Goal: Task Accomplishment & Management: Manage account settings

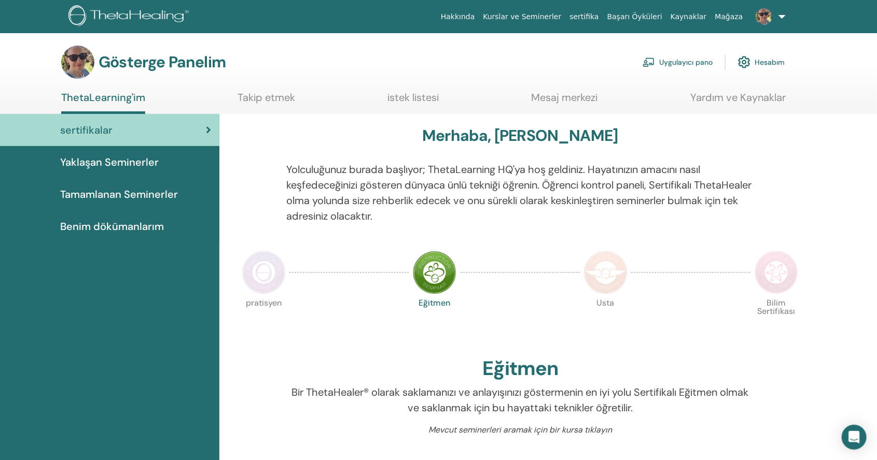
click at [670, 53] on link "Uygulayıcı pano" at bounding box center [677, 62] width 70 height 23
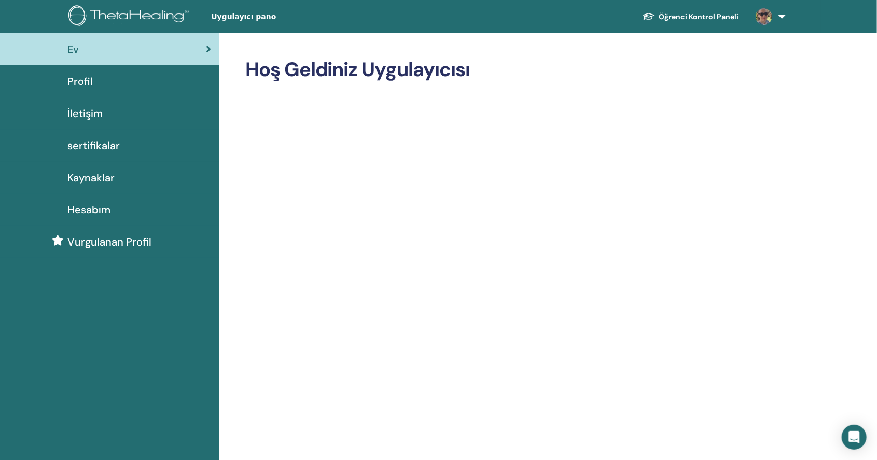
click at [125, 78] on div "Profil" at bounding box center [109, 82] width 203 height 16
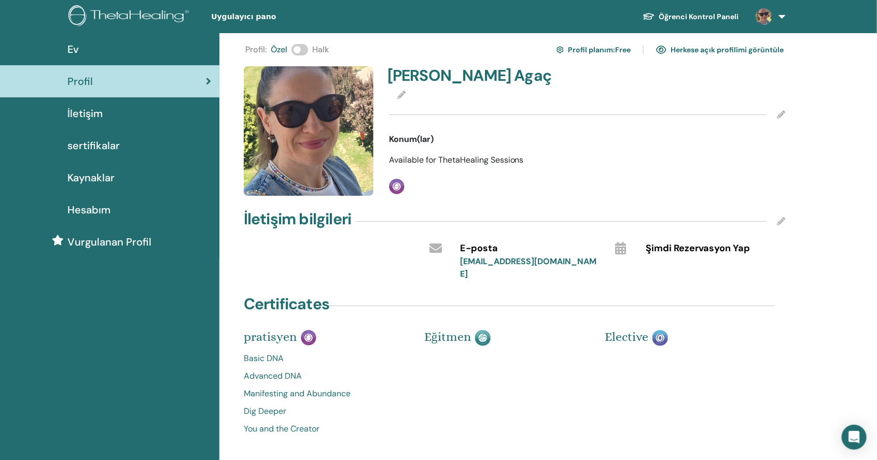
click at [774, 116] on div at bounding box center [587, 115] width 396 height 26
click at [769, 112] on div at bounding box center [587, 115] width 396 height 26
click at [782, 105] on div at bounding box center [587, 115] width 396 height 26
click at [793, 105] on div "Profil : Özel Halk Profil planım : Free Herkese açık profilimi görüntüle Ayşen …" at bounding box center [547, 300] width 657 height 534
click at [801, 102] on div "Profil : Özel Halk Profil planım : Free Herkese açık profilimi görüntüle Ayşen …" at bounding box center [547, 300] width 657 height 534
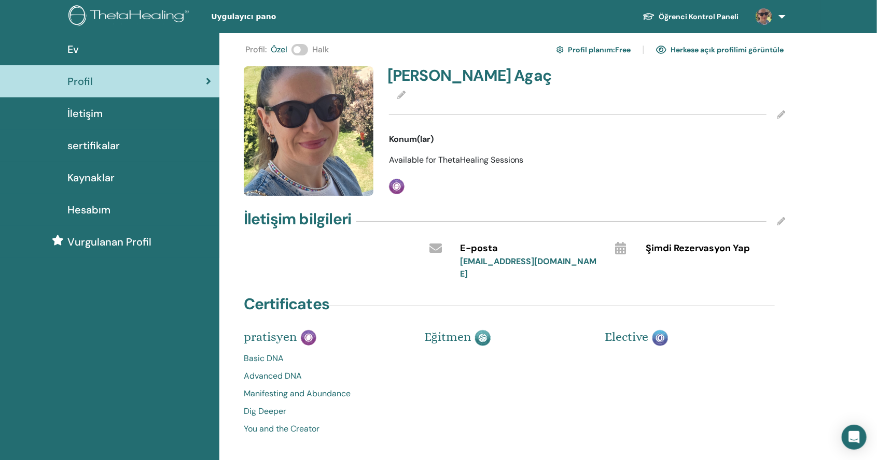
click at [800, 104] on div "Profil : Özel Halk Profil planım : Free Herkese açık profilimi görüntüle Ayşen …" at bounding box center [547, 300] width 657 height 534
click at [432, 151] on div "Ayşen Agaç Konum(lar) Available for ThetaHealing Sessions Practitioner" at bounding box center [587, 131] width 408 height 130
click at [439, 157] on span "Available for ThetaHealing Sessions" at bounding box center [456, 159] width 135 height 11
click at [441, 156] on span "Available for ThetaHealing Sessions" at bounding box center [456, 159] width 135 height 11
click at [732, 43] on link "Herkese açık profilimi görüntüle" at bounding box center [720, 49] width 128 height 17
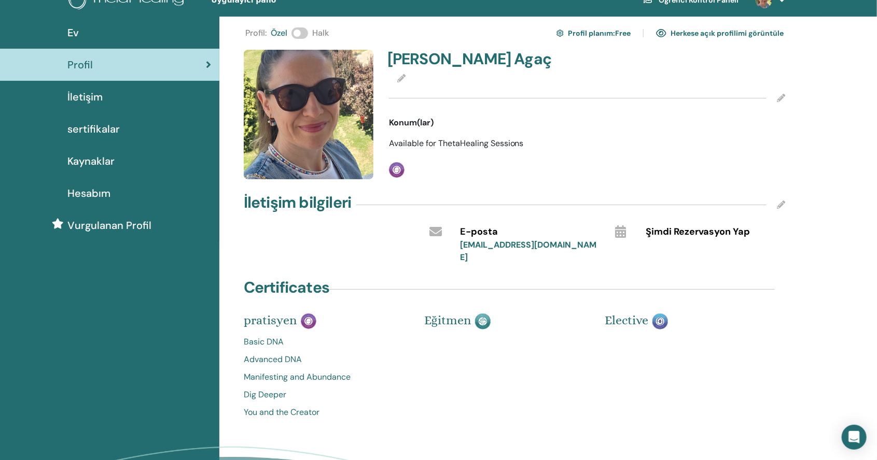
scroll to position [13, 0]
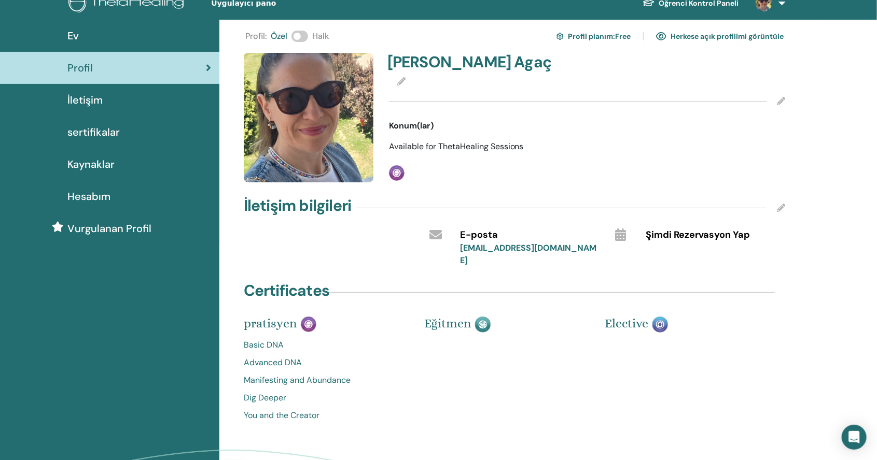
click at [706, 233] on span "Şimdi Rezervasyon Yap" at bounding box center [698, 235] width 104 height 13
click at [707, 233] on span "Şimdi Rezervasyon Yap" at bounding box center [698, 235] width 104 height 13
click at [625, 237] on icon at bounding box center [620, 235] width 11 height 12
click at [617, 233] on icon at bounding box center [620, 235] width 11 height 12
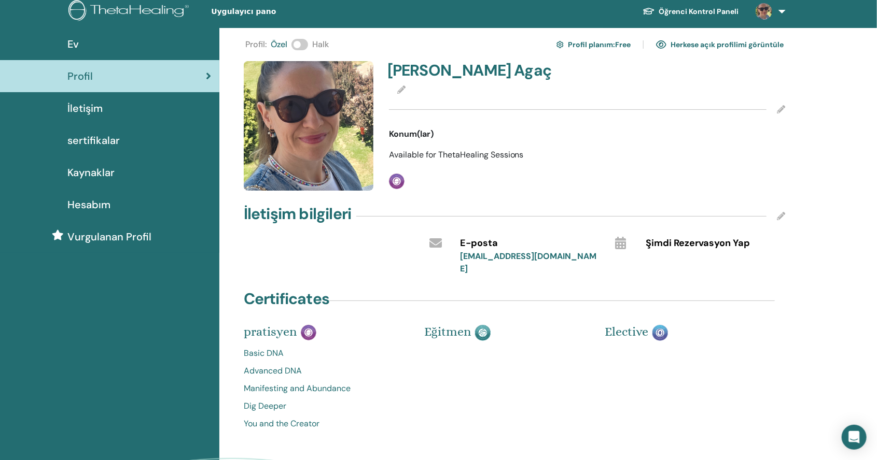
scroll to position [0, 0]
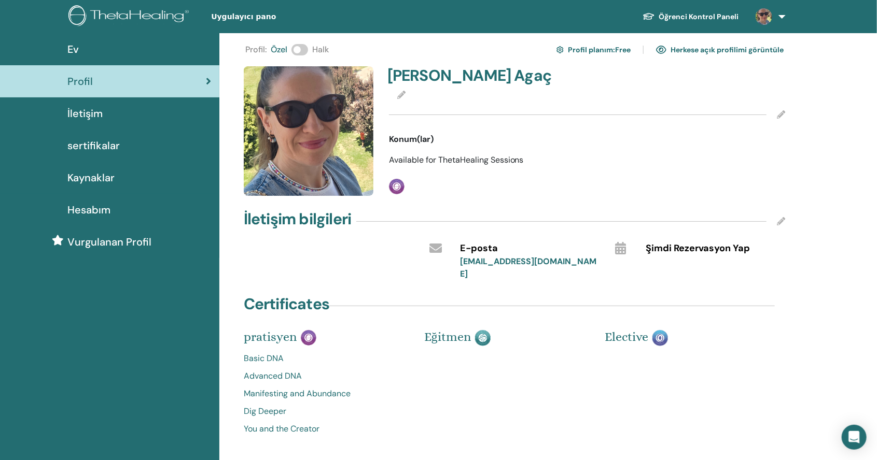
click at [726, 50] on link "Herkese açık profilimi görüntüle" at bounding box center [720, 49] width 128 height 17
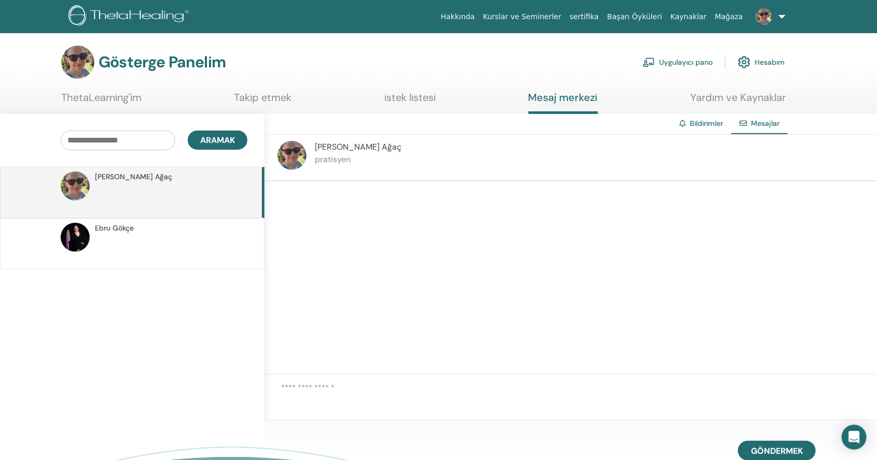
click at [79, 247] on img at bounding box center [75, 237] width 29 height 29
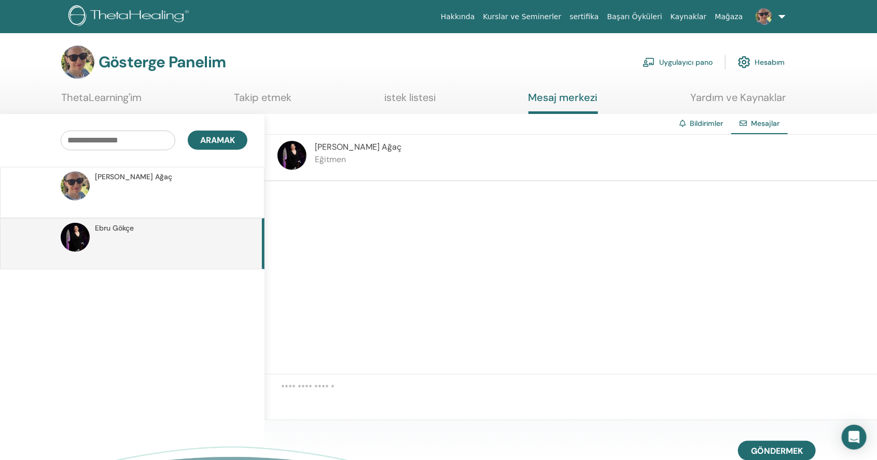
click at [101, 191] on p at bounding box center [170, 197] width 150 height 31
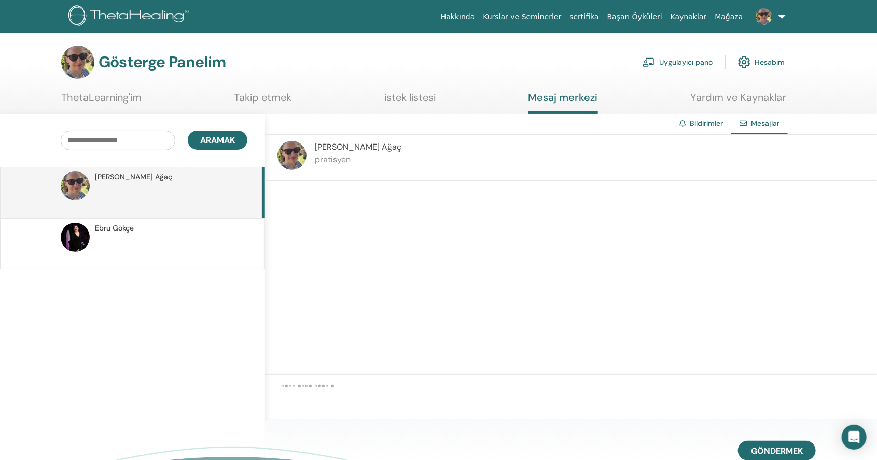
click at [113, 234] on p at bounding box center [170, 249] width 150 height 31
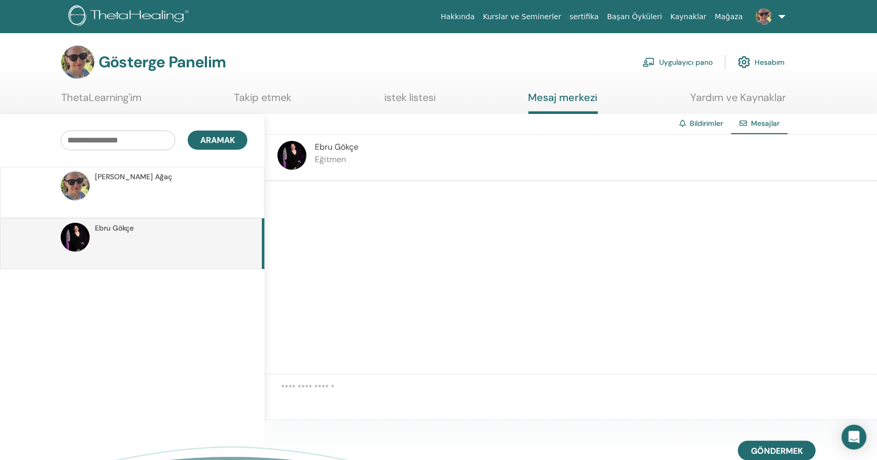
click at [90, 189] on div at bounding box center [76, 193] width 30 height 42
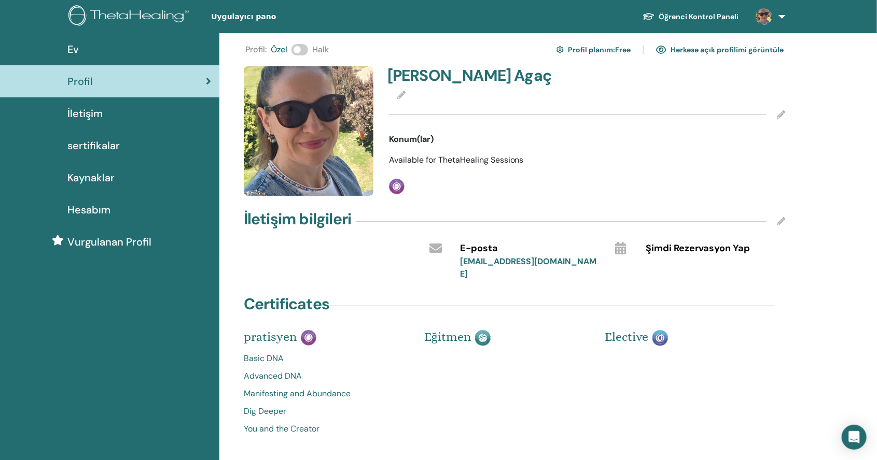
click at [745, 45] on link "Herkese açık profilimi görüntüle" at bounding box center [720, 49] width 128 height 17
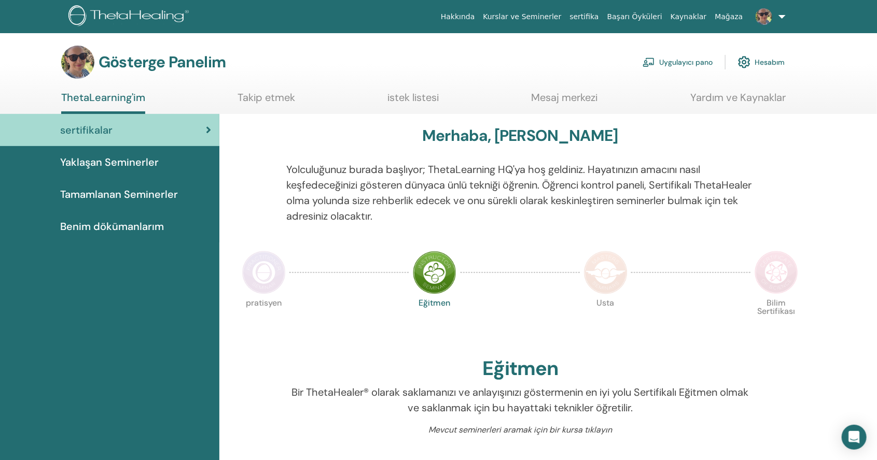
click at [686, 61] on font "Uygulayıcı pano" at bounding box center [685, 62] width 53 height 9
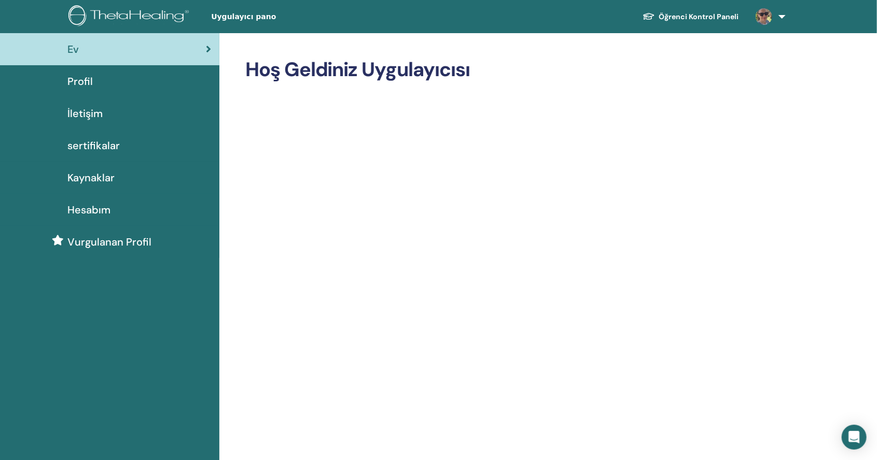
click at [119, 92] on link "Profil" at bounding box center [109, 81] width 219 height 32
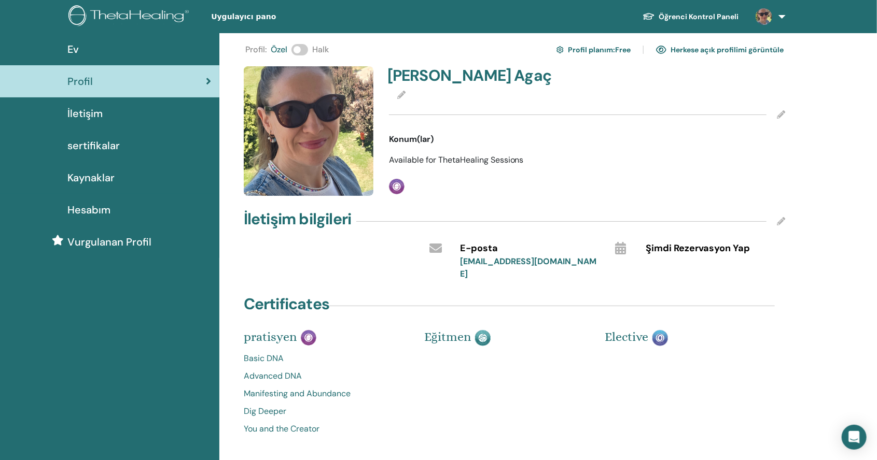
click at [751, 51] on link "Herkese açık profilimi görüntüle" at bounding box center [720, 49] width 128 height 17
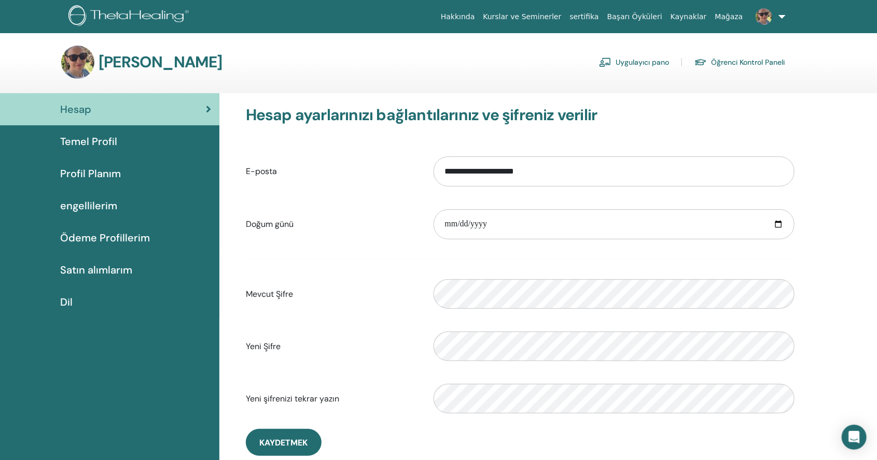
click at [92, 137] on font "Temel Profil" at bounding box center [88, 141] width 57 height 13
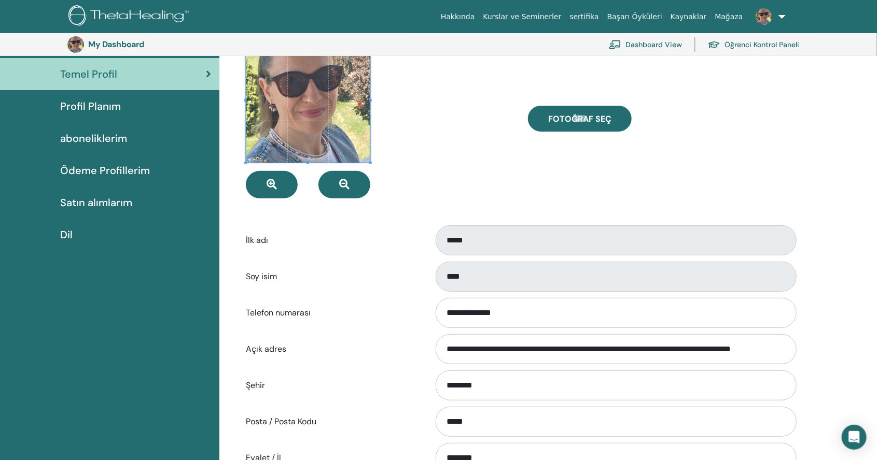
scroll to position [92, 0]
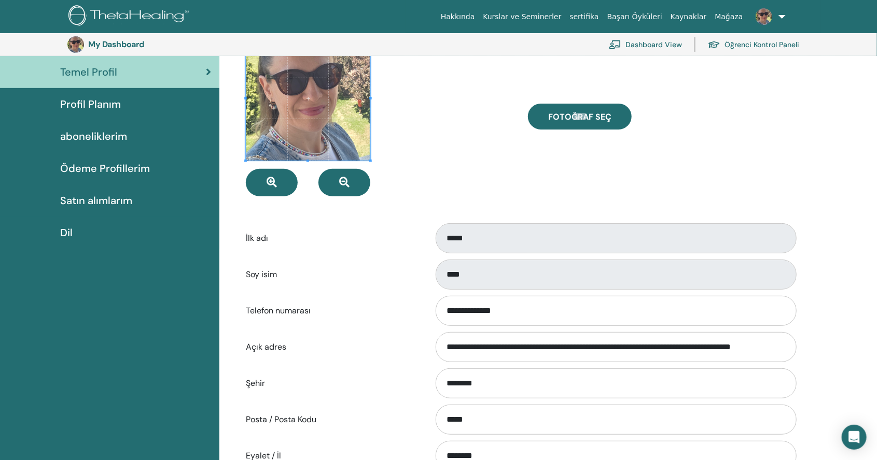
click at [81, 117] on link "Profil Planım" at bounding box center [109, 104] width 219 height 32
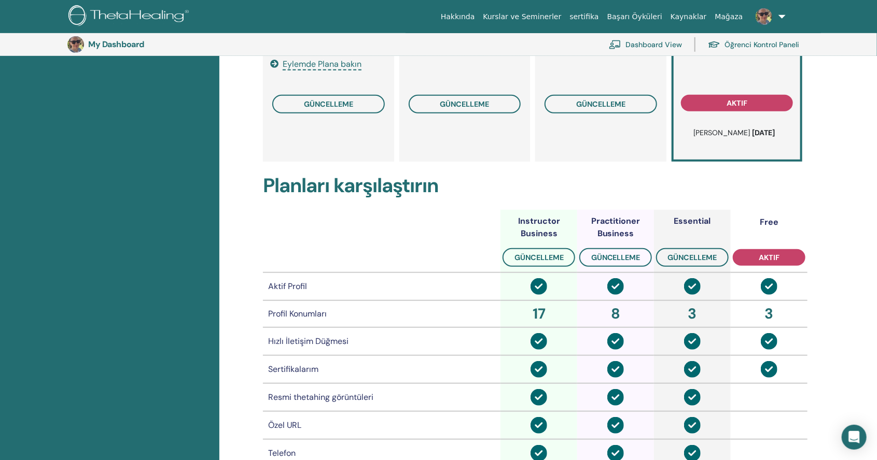
scroll to position [291, 0]
